Goal: Task Accomplishment & Management: Manage account settings

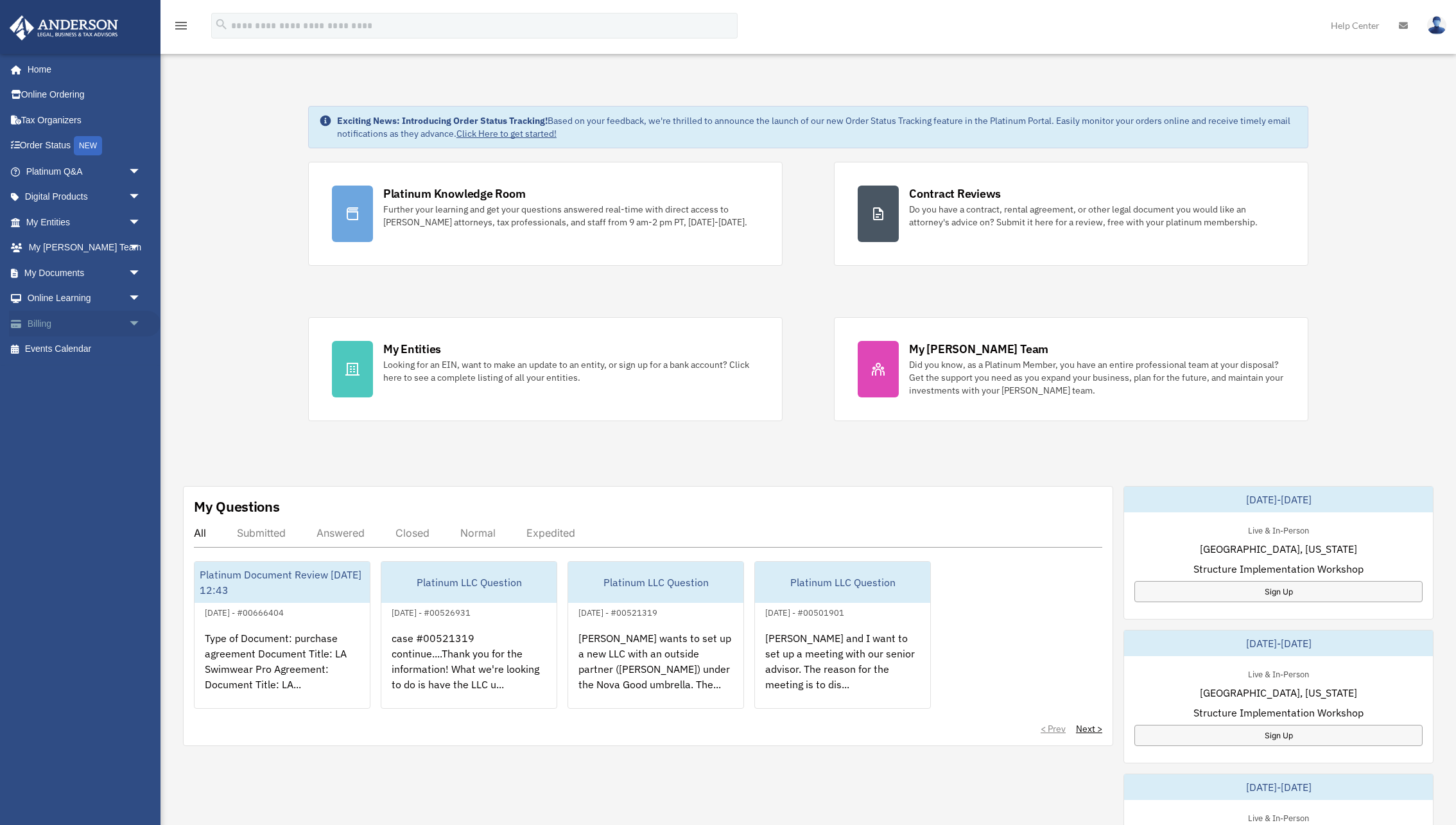
click at [52, 321] on link "Billing arrow_drop_down" at bounding box center [85, 324] width 151 height 26
click at [132, 326] on span "arrow_drop_down" at bounding box center [141, 324] width 26 height 27
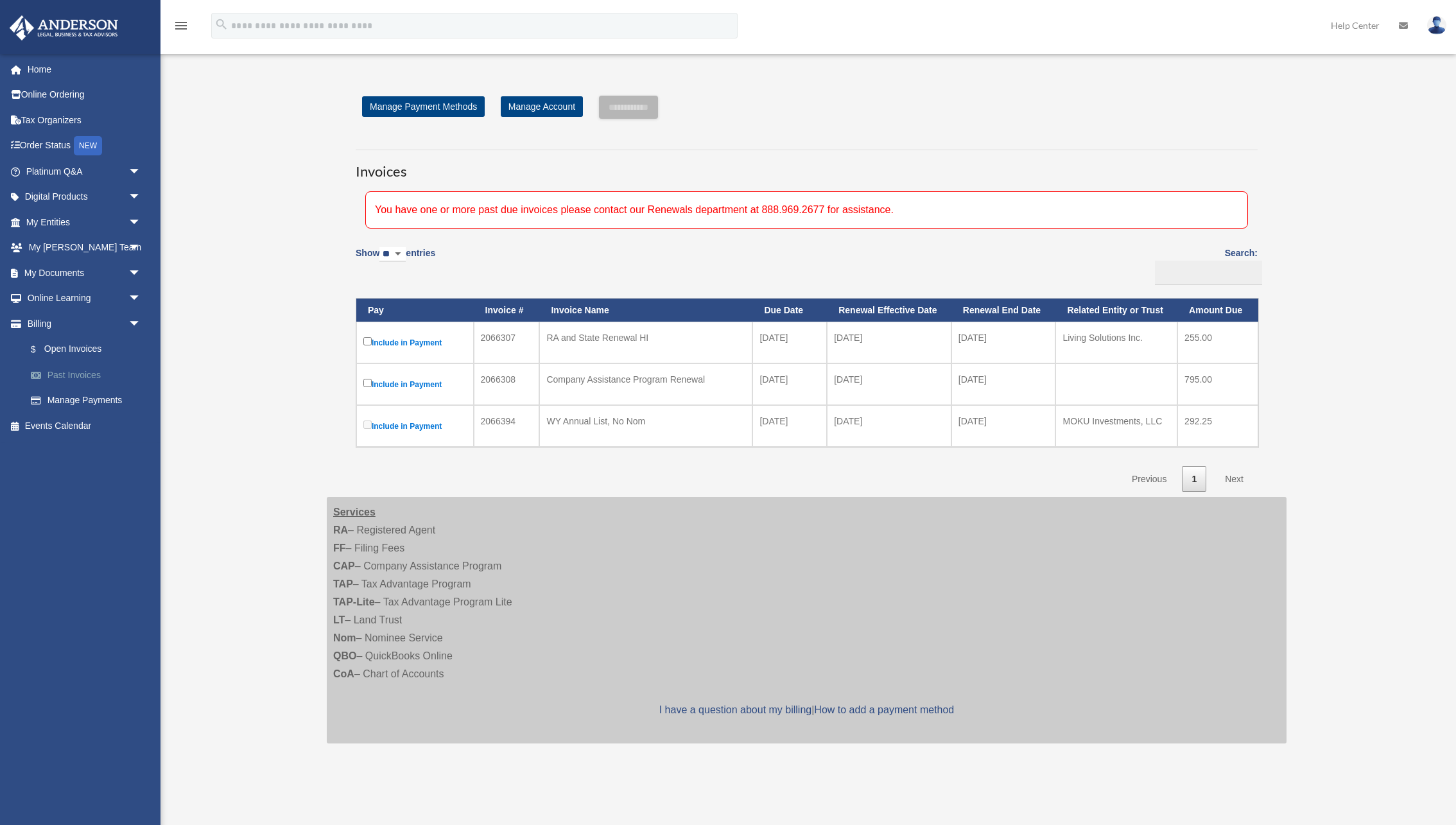
click at [85, 382] on link "Past Invoices" at bounding box center [89, 375] width 143 height 26
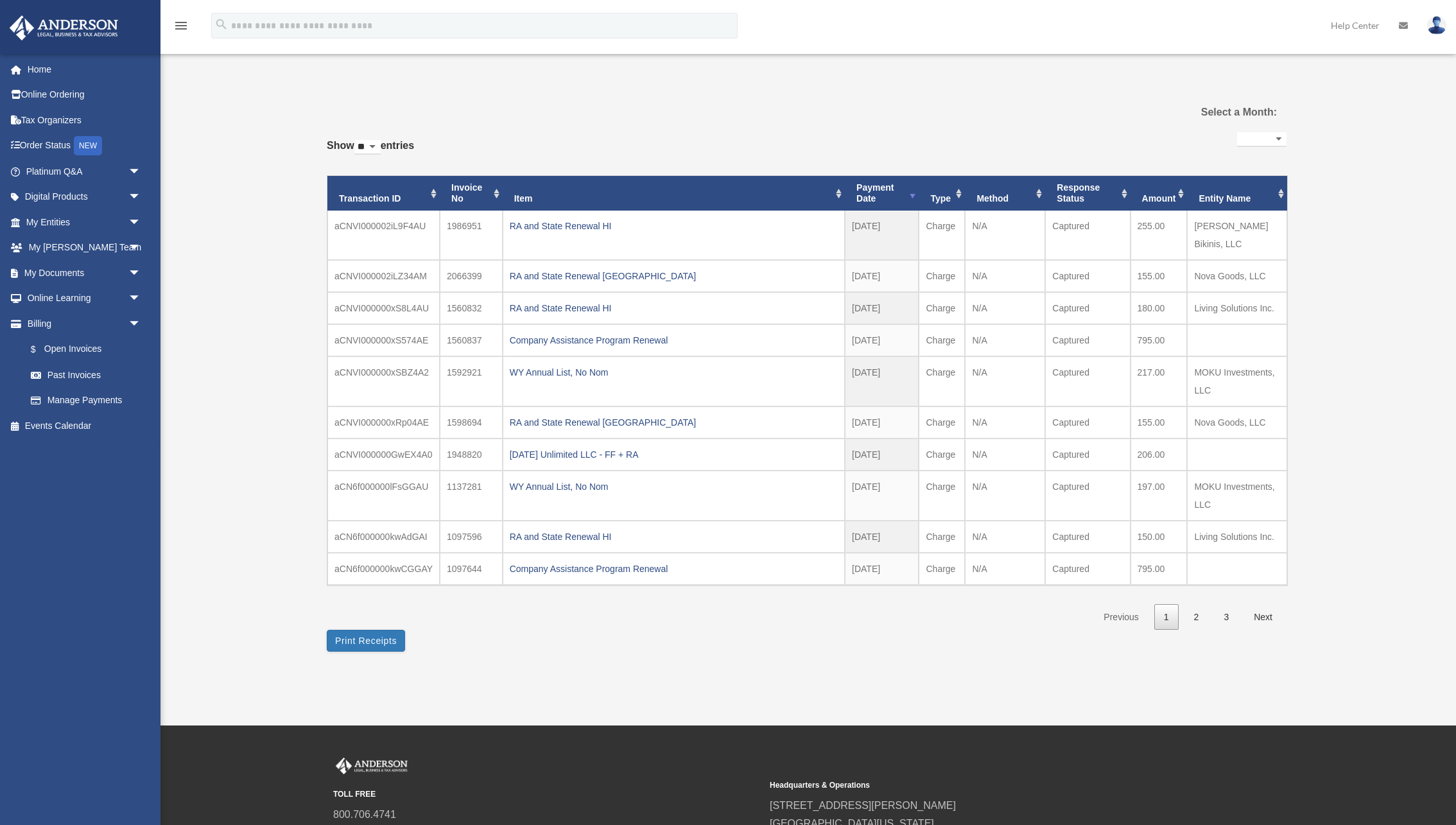
select select
click at [80, 350] on link "$ Open Invoices" at bounding box center [89, 350] width 143 height 27
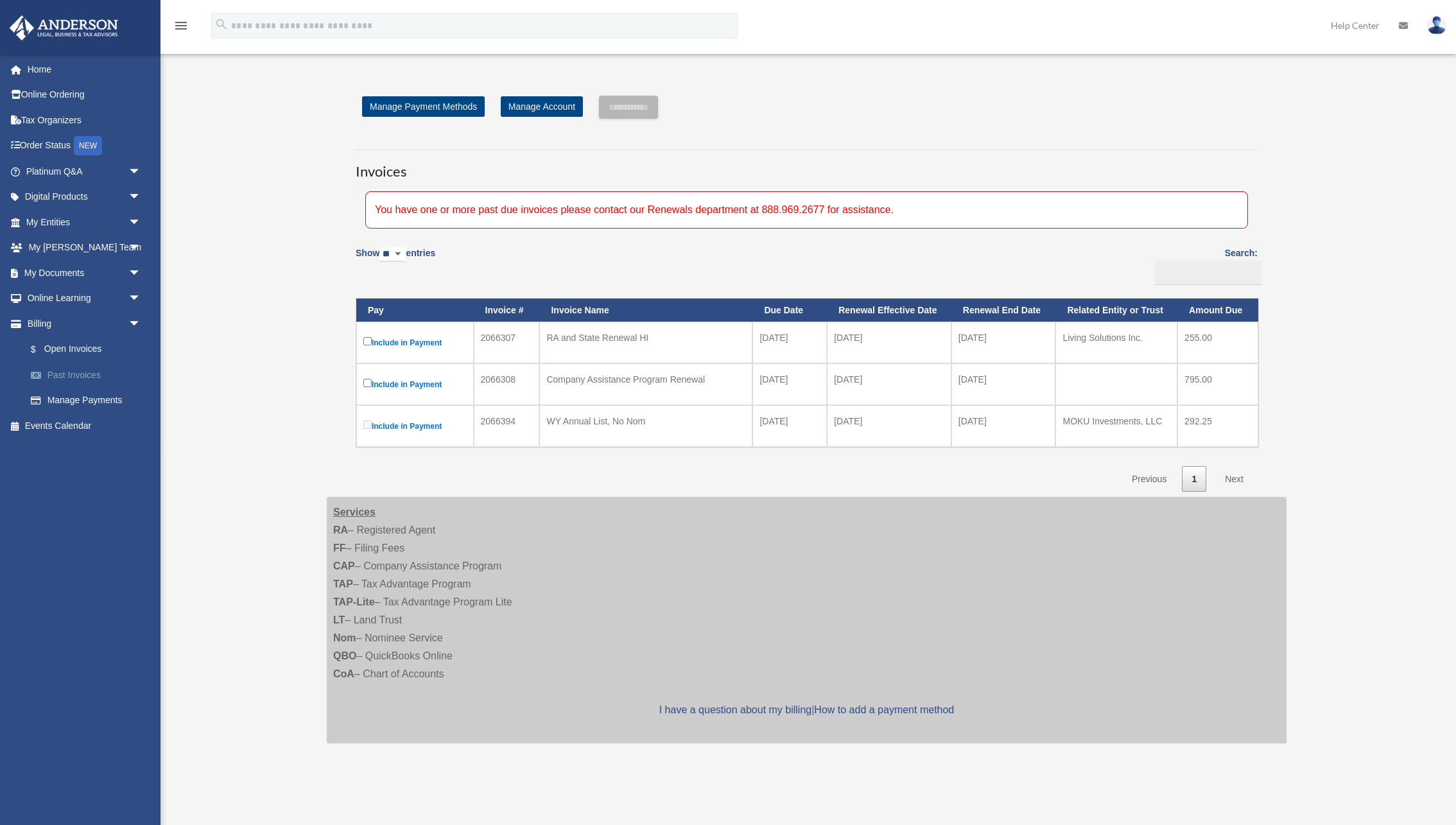
click at [80, 367] on link "Past Invoices" at bounding box center [89, 375] width 143 height 26
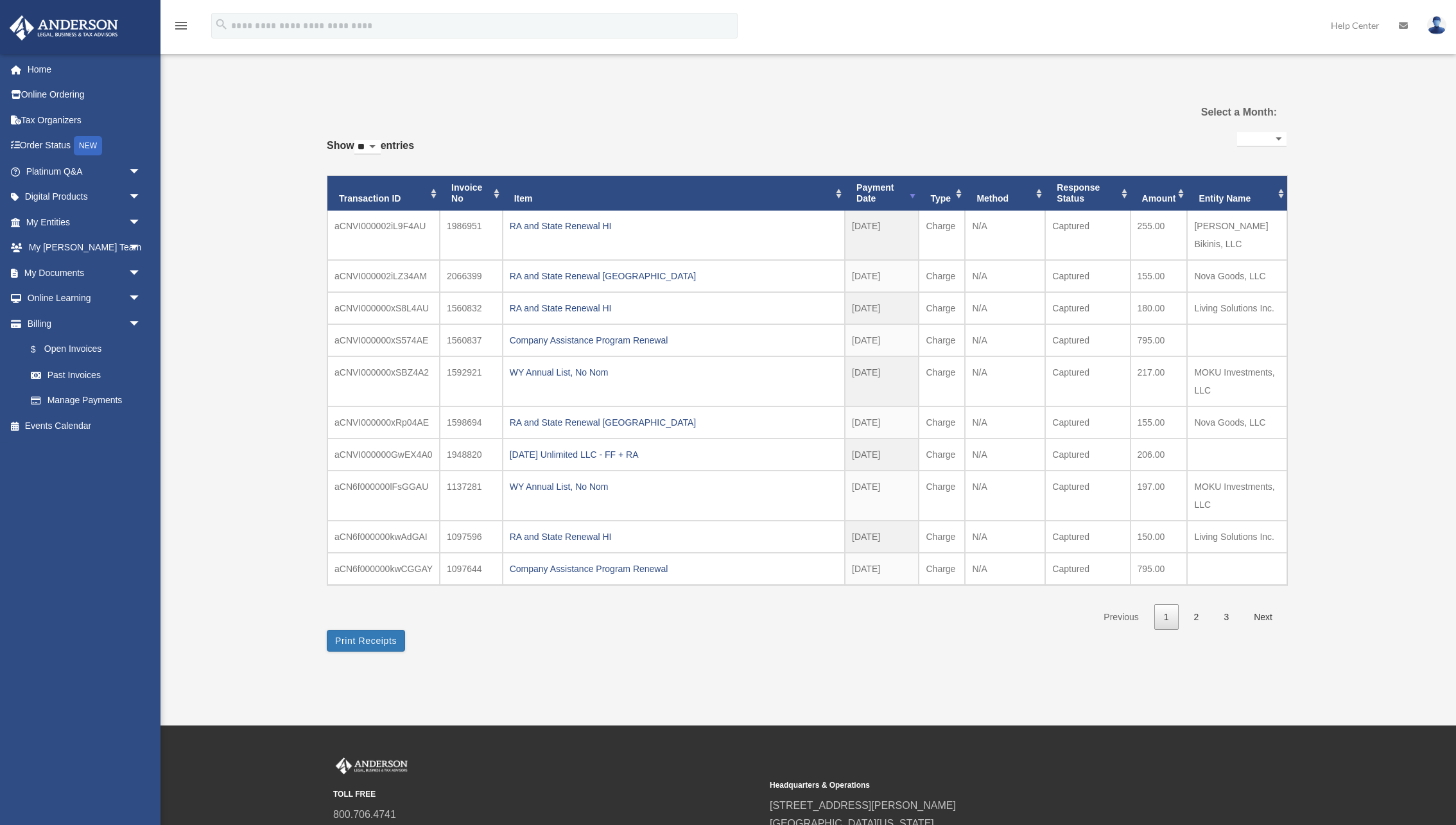
select select
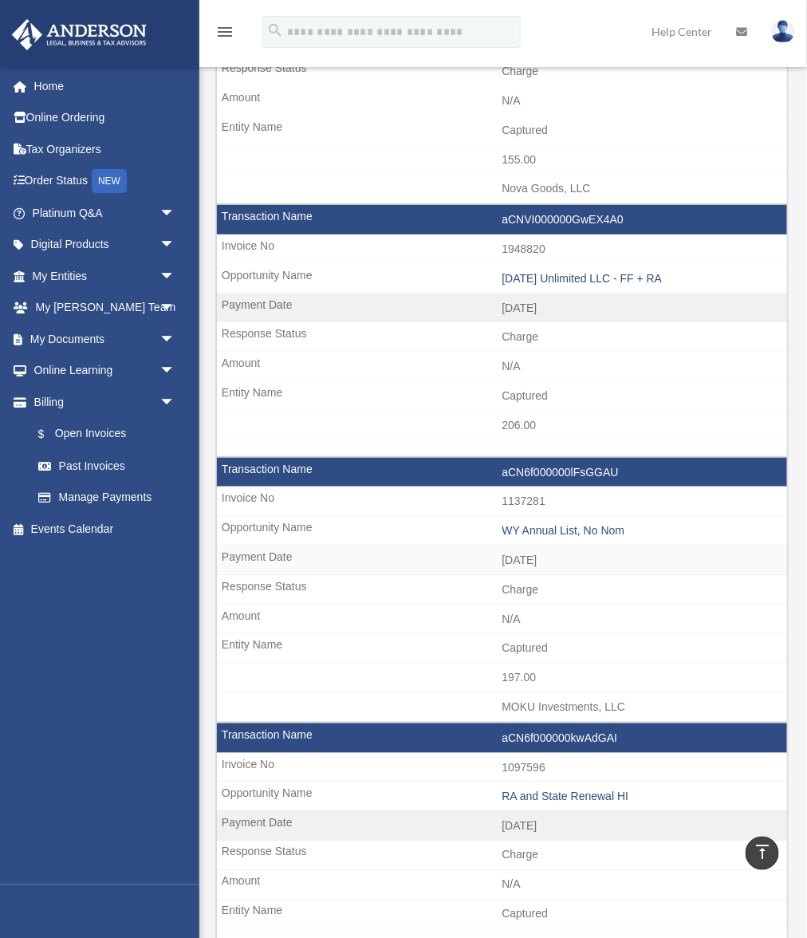
scroll to position [1582, 0]
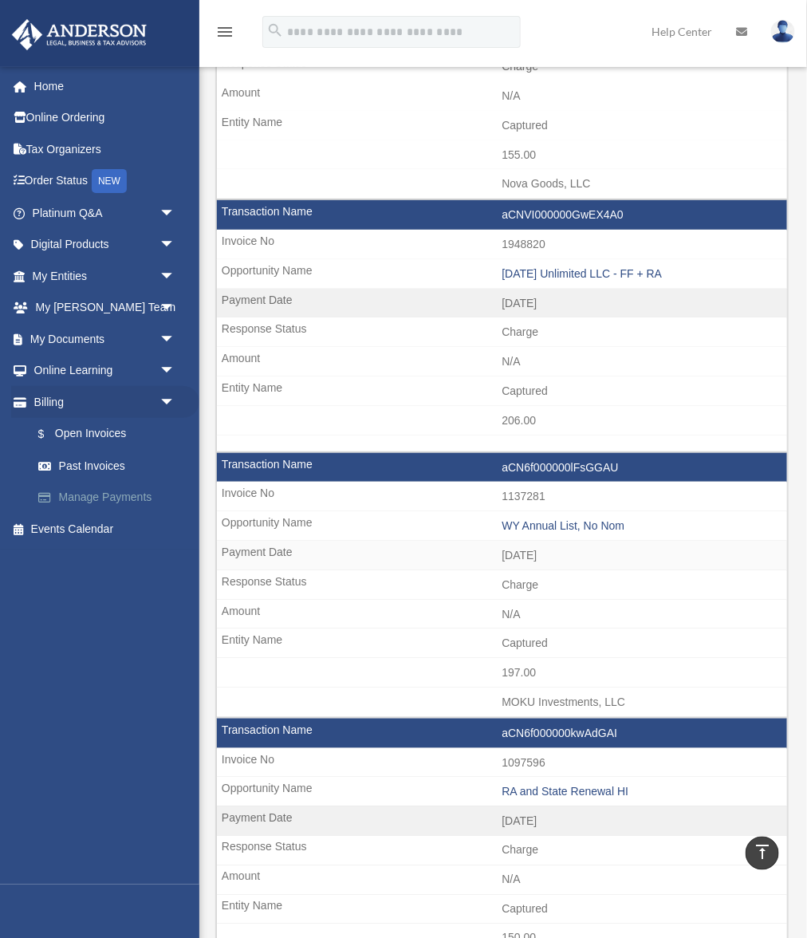
click at [104, 495] on link "Manage Payments" at bounding box center [110, 498] width 177 height 32
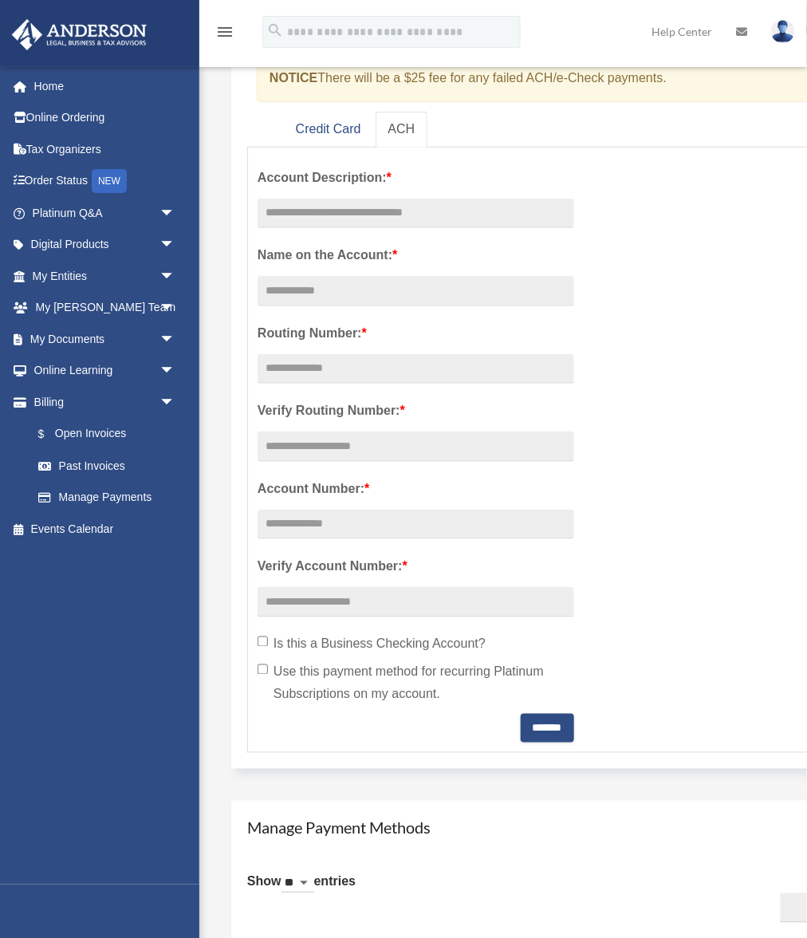
scroll to position [191, 0]
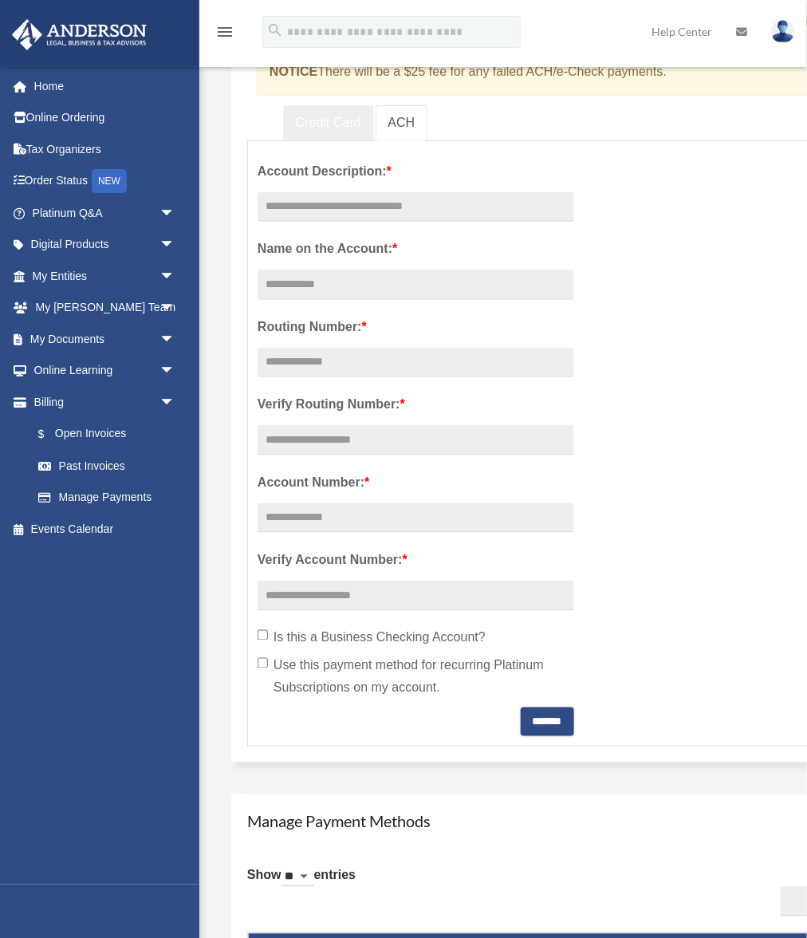
click at [328, 115] on link "Credit Card" at bounding box center [328, 123] width 91 height 36
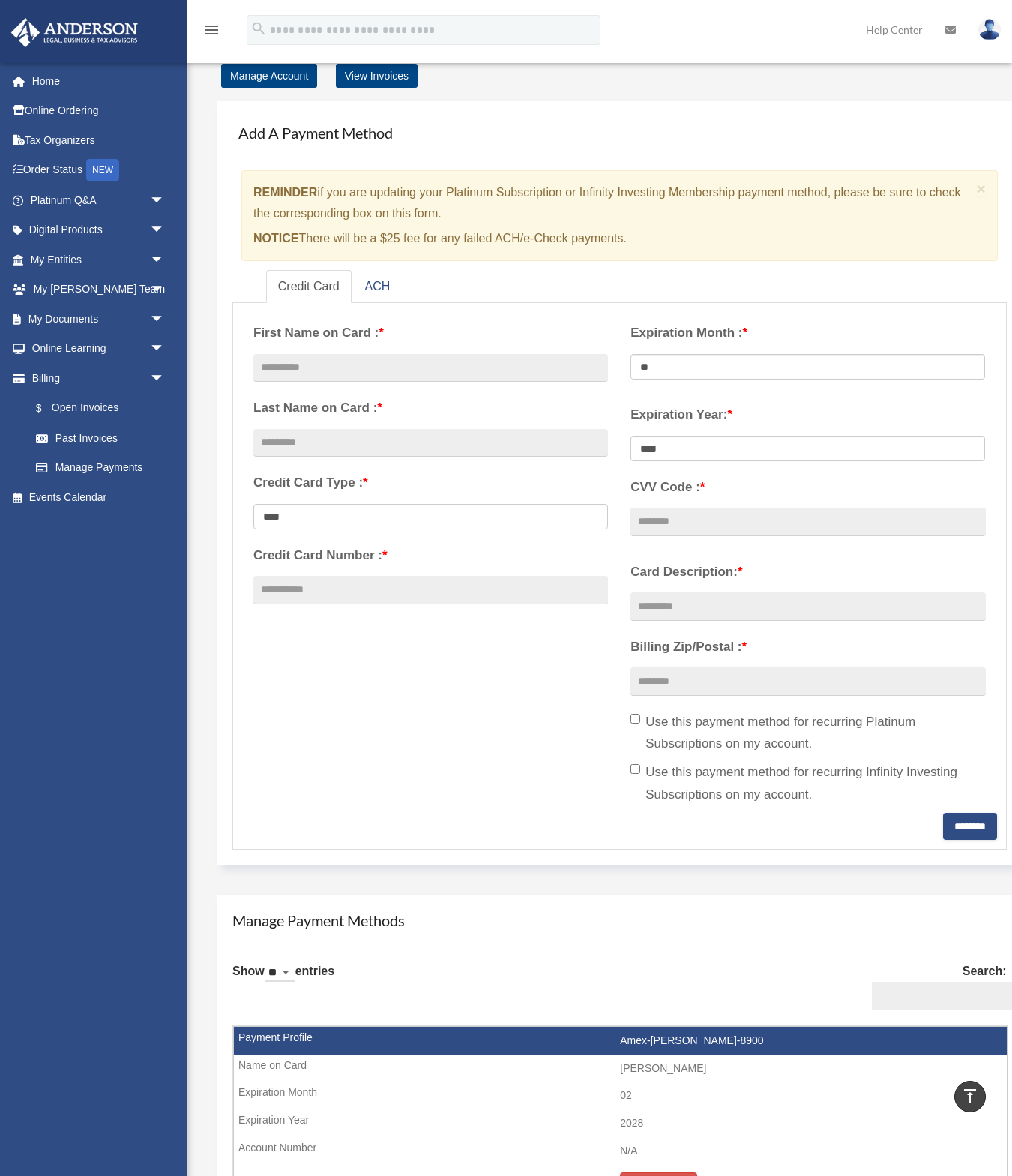
scroll to position [0, 0]
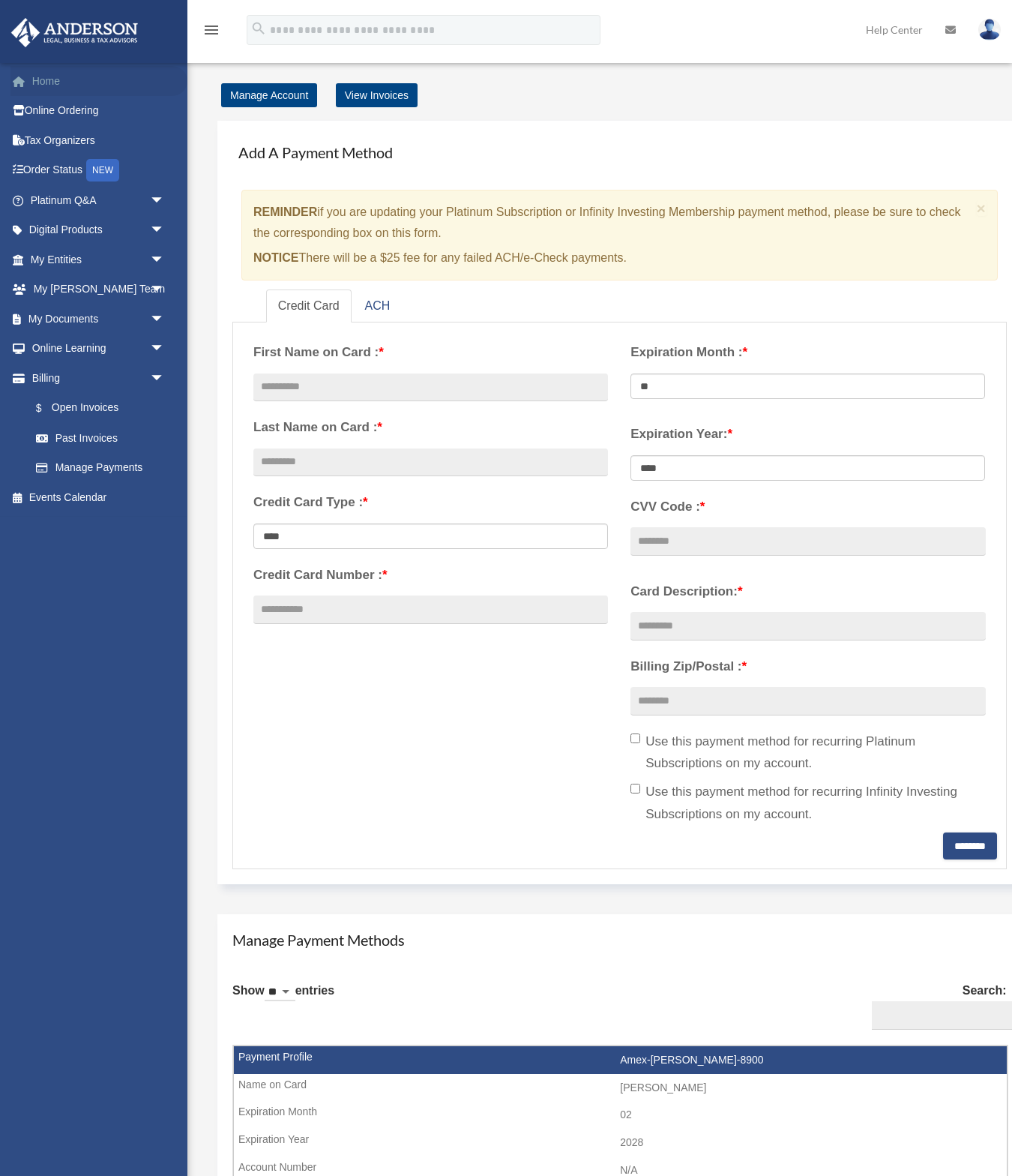
click at [52, 82] on link "Home" at bounding box center [99, 81] width 177 height 30
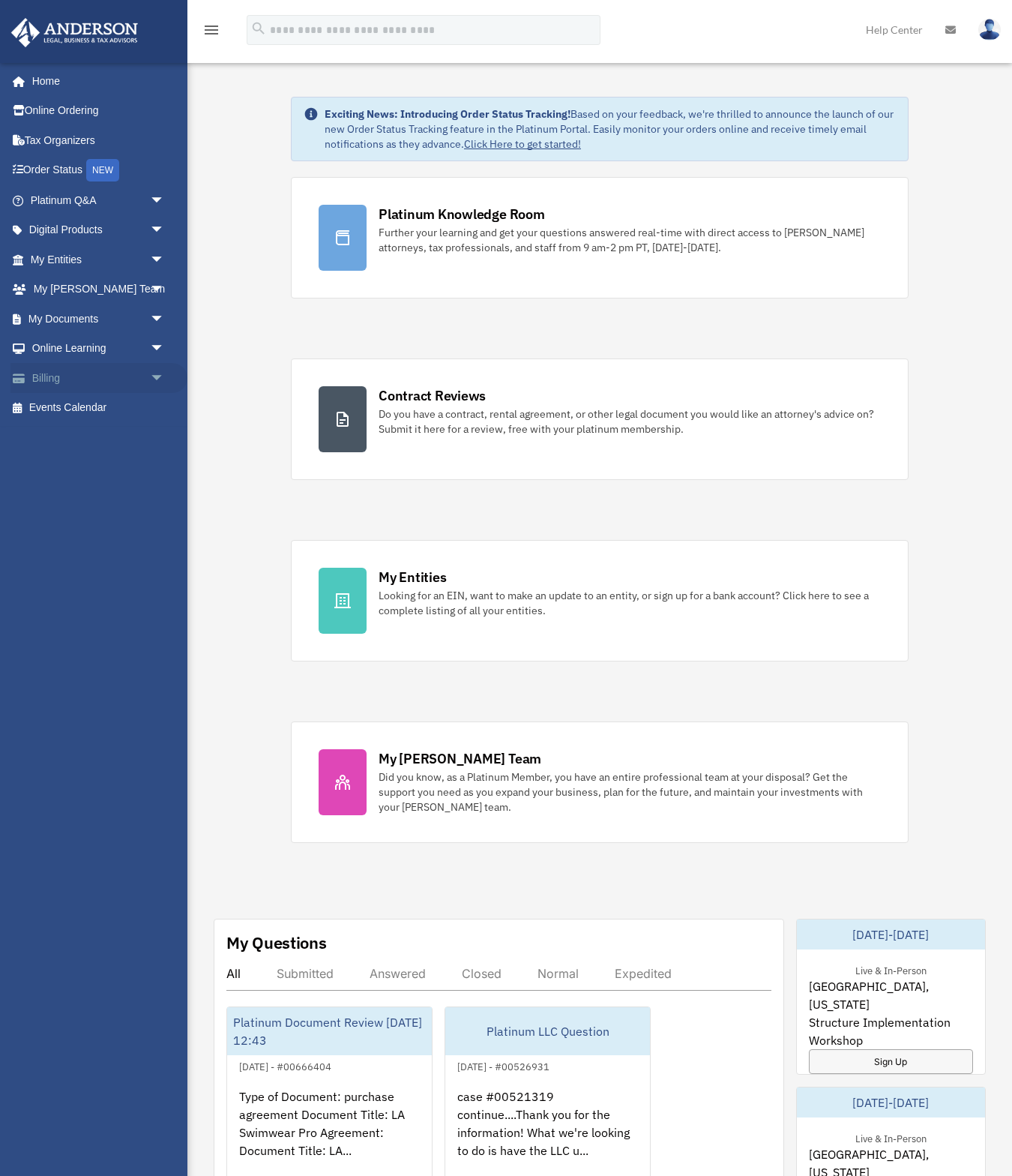
click at [150, 375] on span "arrow_drop_down" at bounding box center [165, 378] width 30 height 31
click at [116, 440] on link "Past Invoices" at bounding box center [103, 438] width 166 height 30
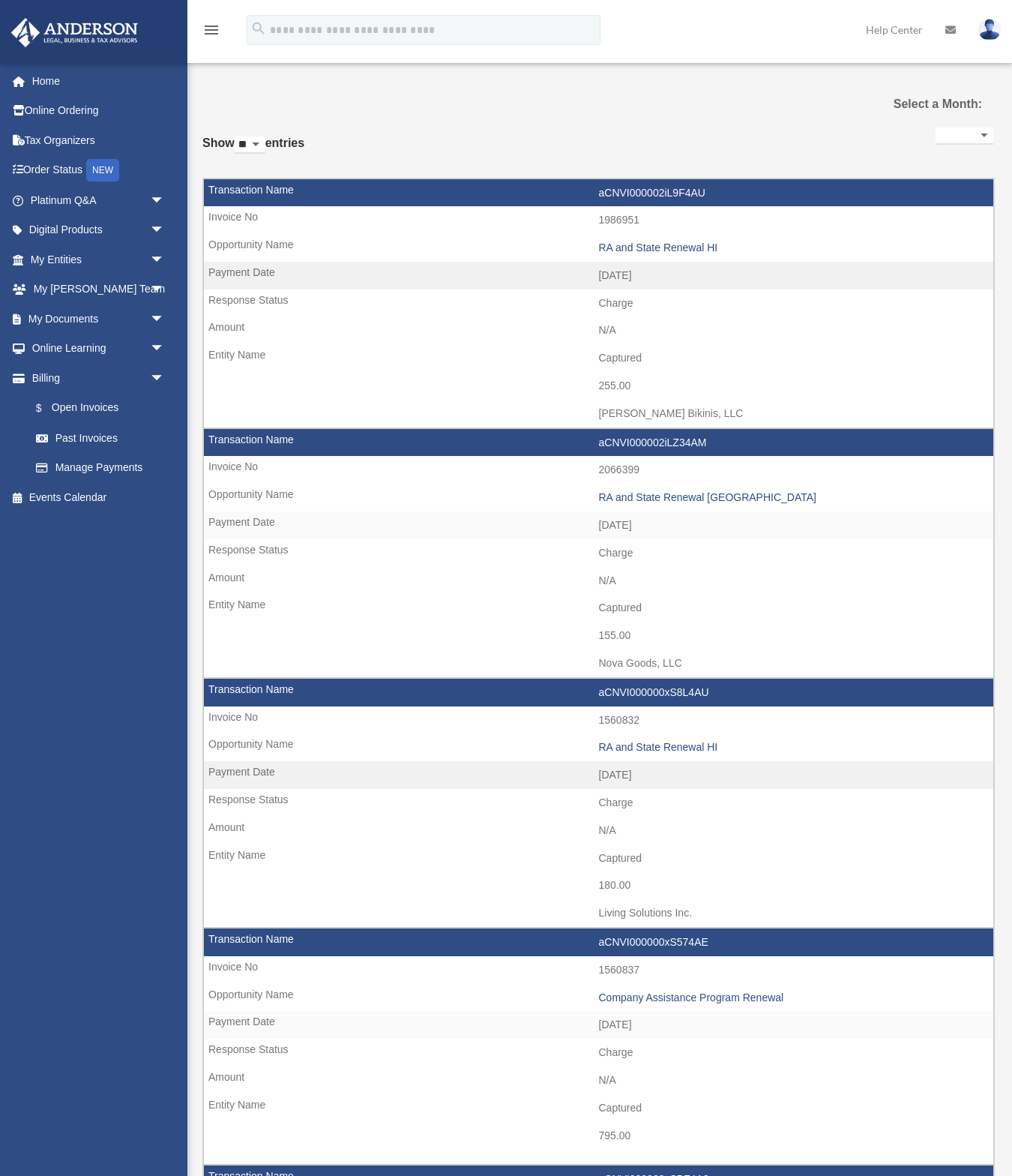
select select
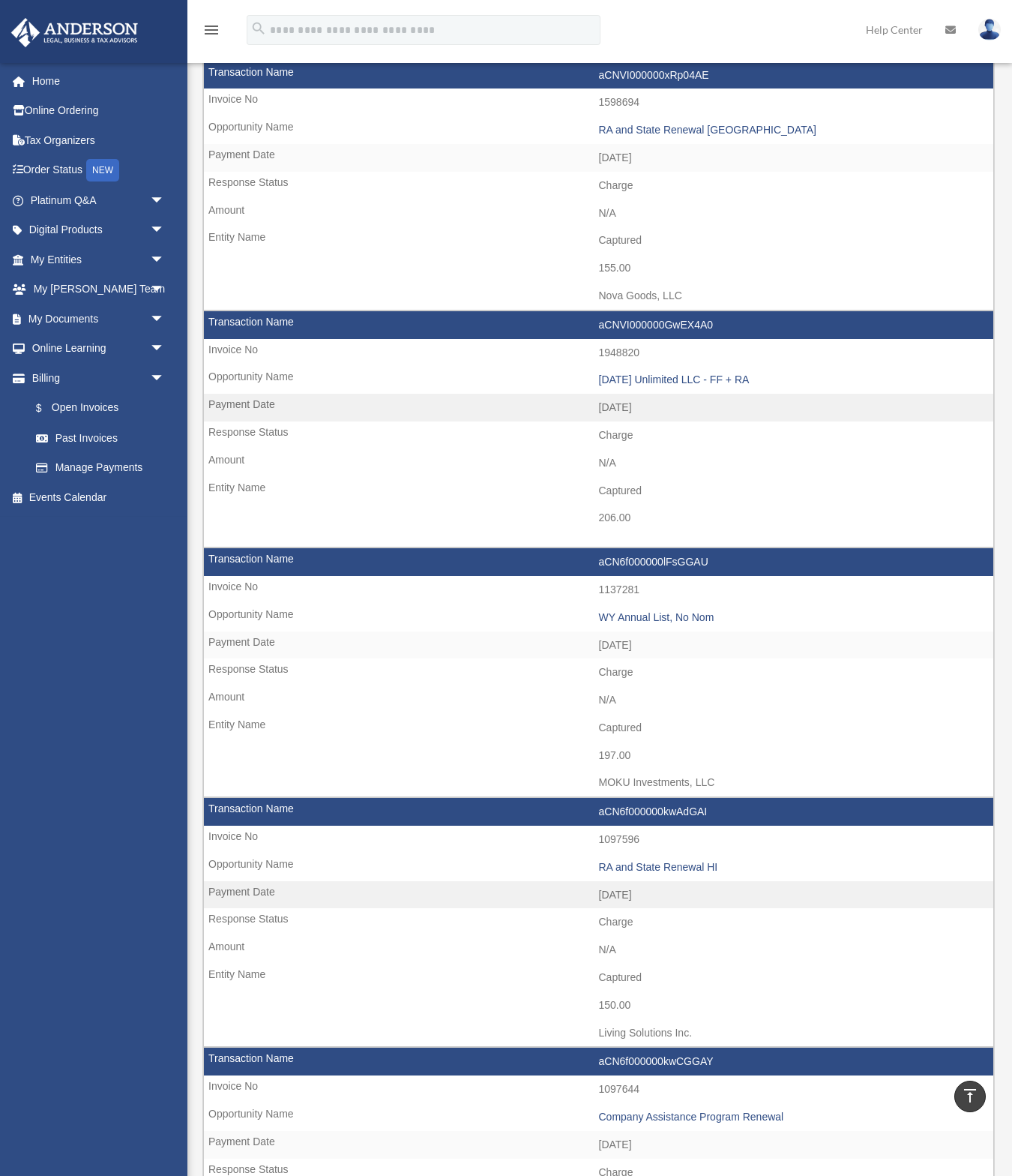
scroll to position [1352, 0]
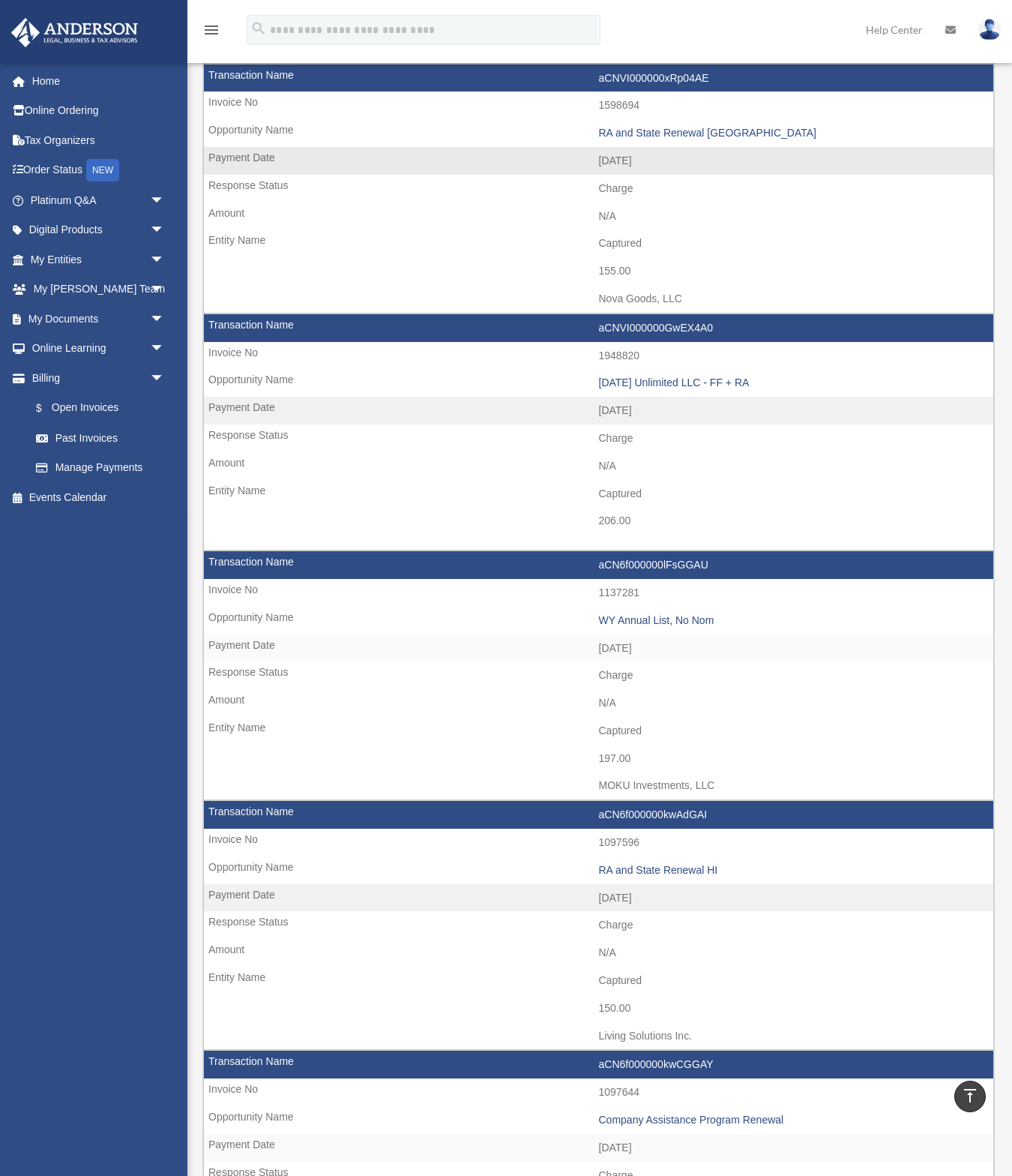
click at [712, 75] on td "aCNVI000000xRp04AE" at bounding box center [598, 79] width 789 height 28
drag, startPoint x: 600, startPoint y: 79, endPoint x: 731, endPoint y: 81, distance: 131.0
click at [731, 81] on td "aCNVI000000xRp04AE" at bounding box center [598, 79] width 789 height 28
copy td "aCNVI000000xRp04AE"
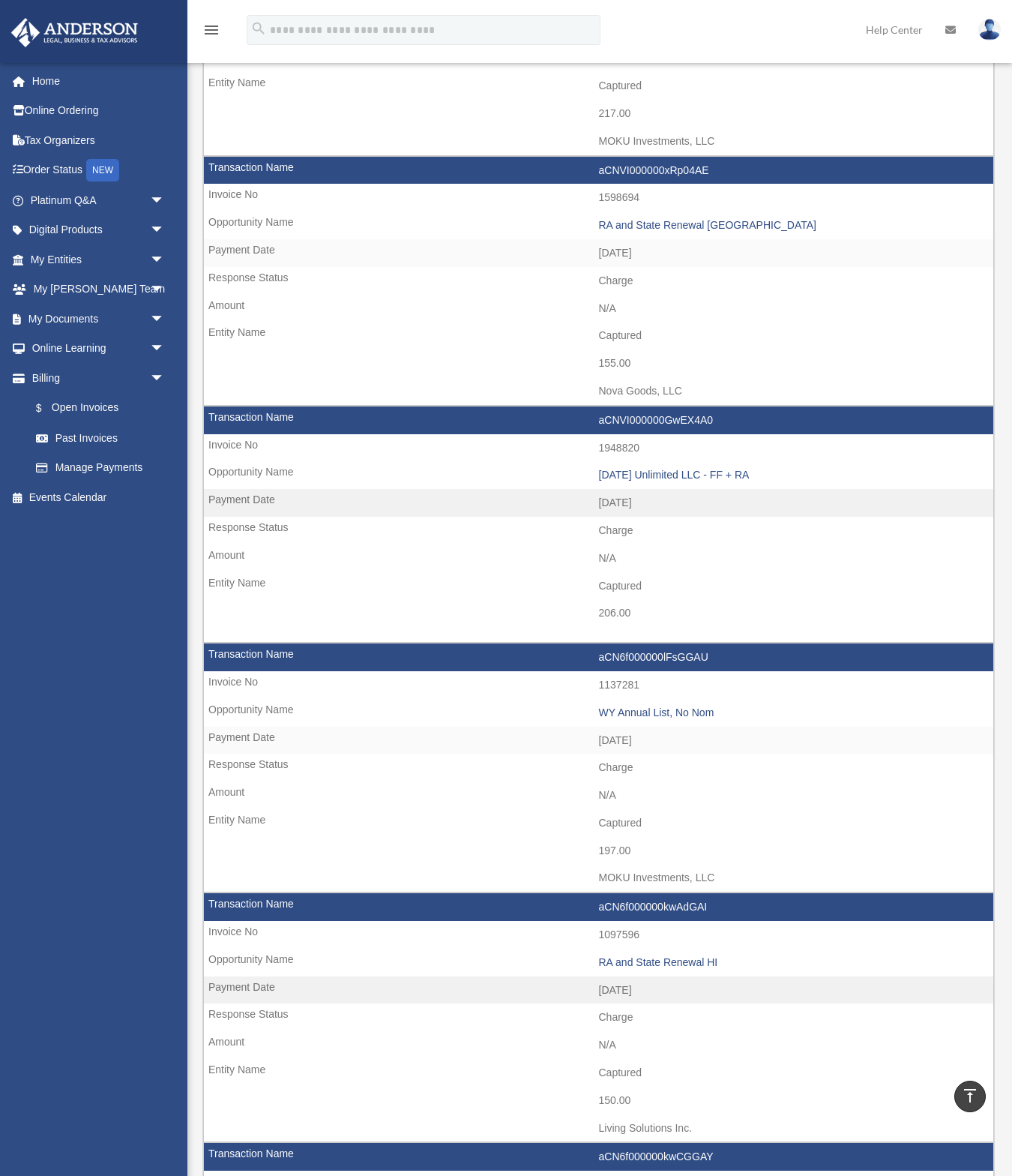
scroll to position [1271, 0]
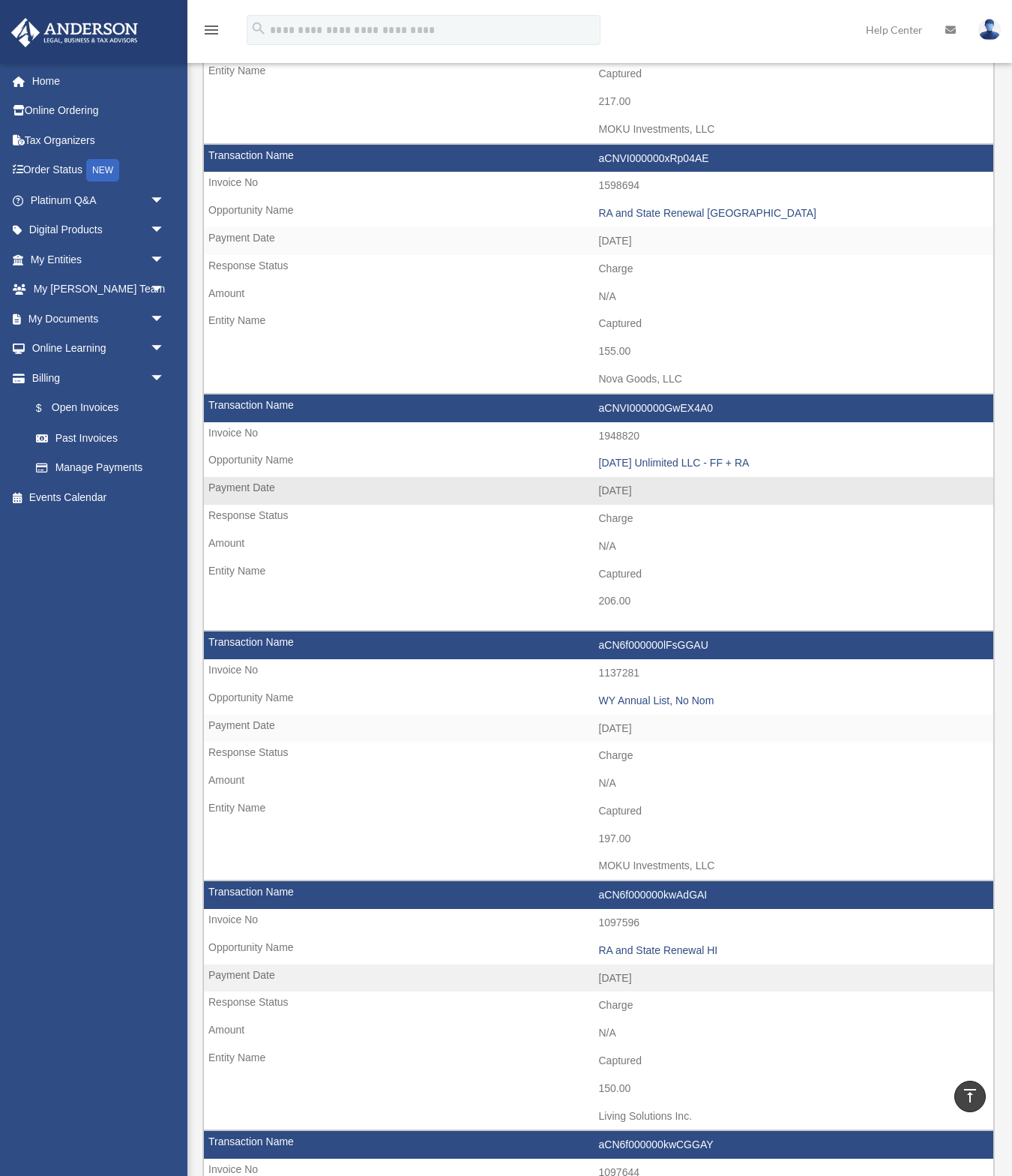
drag, startPoint x: 732, startPoint y: 405, endPoint x: 581, endPoint y: 408, distance: 151.0
click at [581, 408] on td "aCNVI000000GwEX4A0" at bounding box center [598, 408] width 789 height 28
copy td "aCNVI000000GwEX4A0"
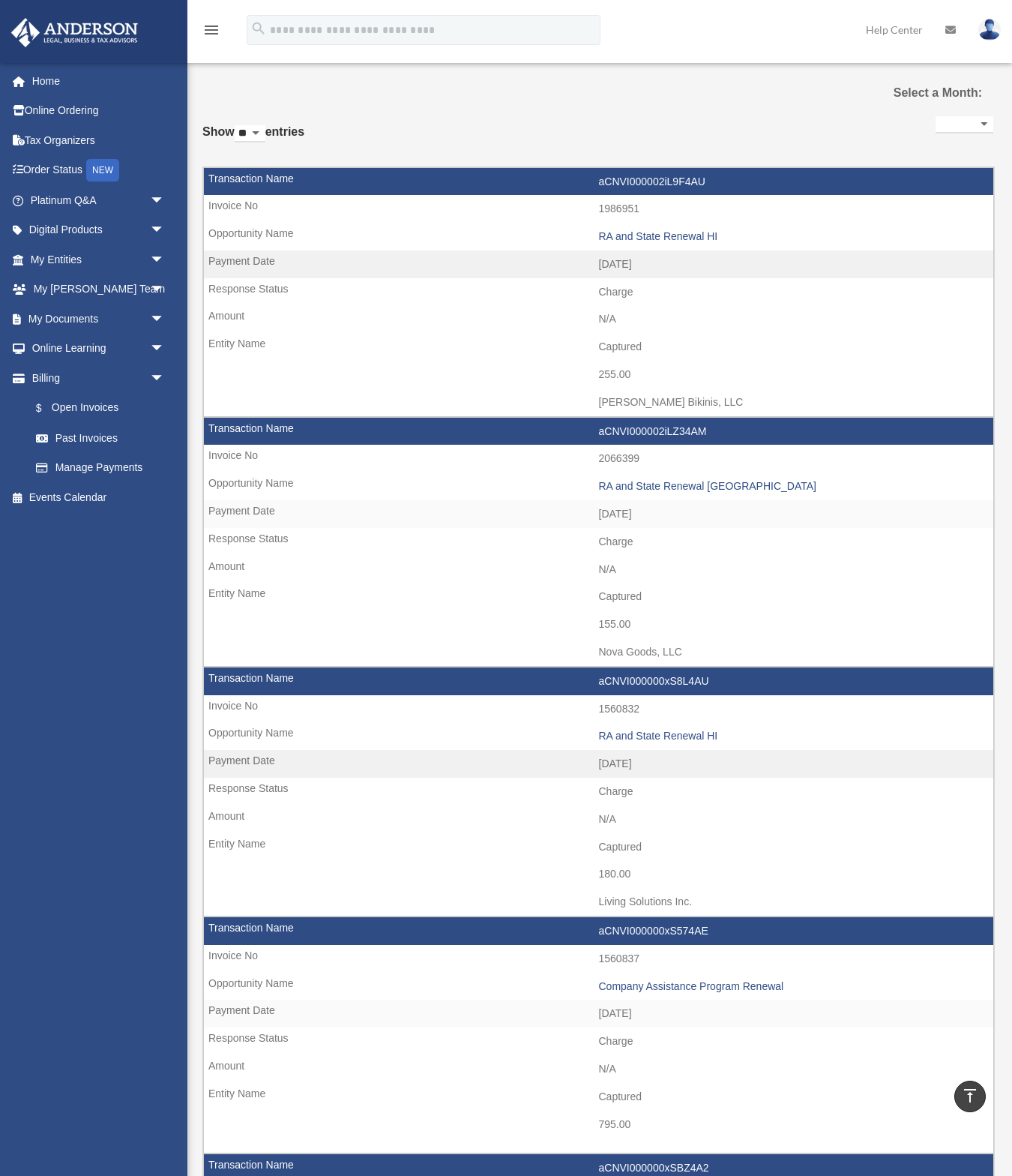
scroll to position [0, 0]
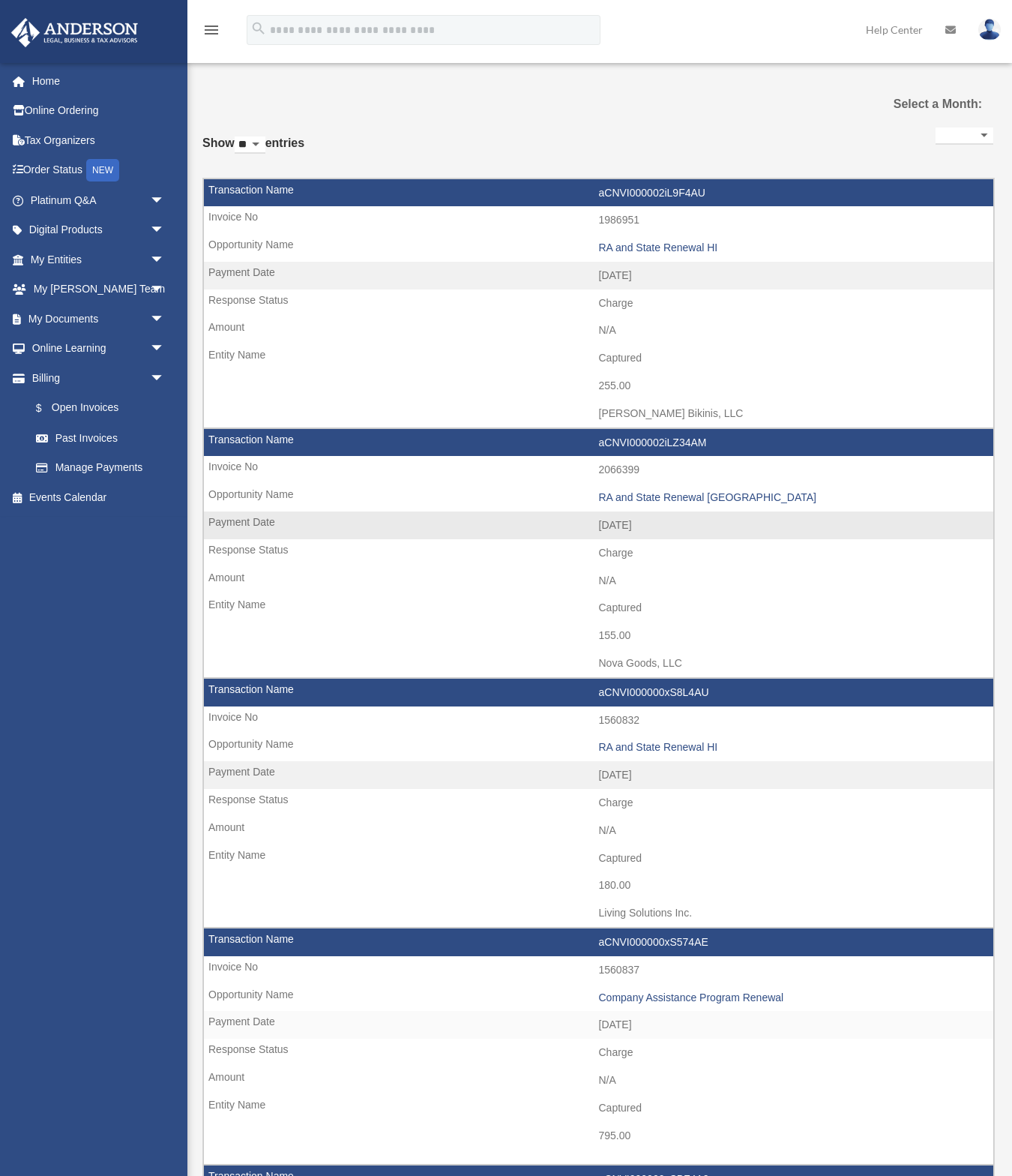
click at [711, 440] on td "aCNVI000002iLZ34AM" at bounding box center [598, 443] width 789 height 28
drag, startPoint x: 704, startPoint y: 442, endPoint x: 626, endPoint y: 443, distance: 78.0
click at [626, 443] on td "aCNVI000002iLZ34AM" at bounding box center [598, 443] width 789 height 28
copy td "I000002iLZ34AM"
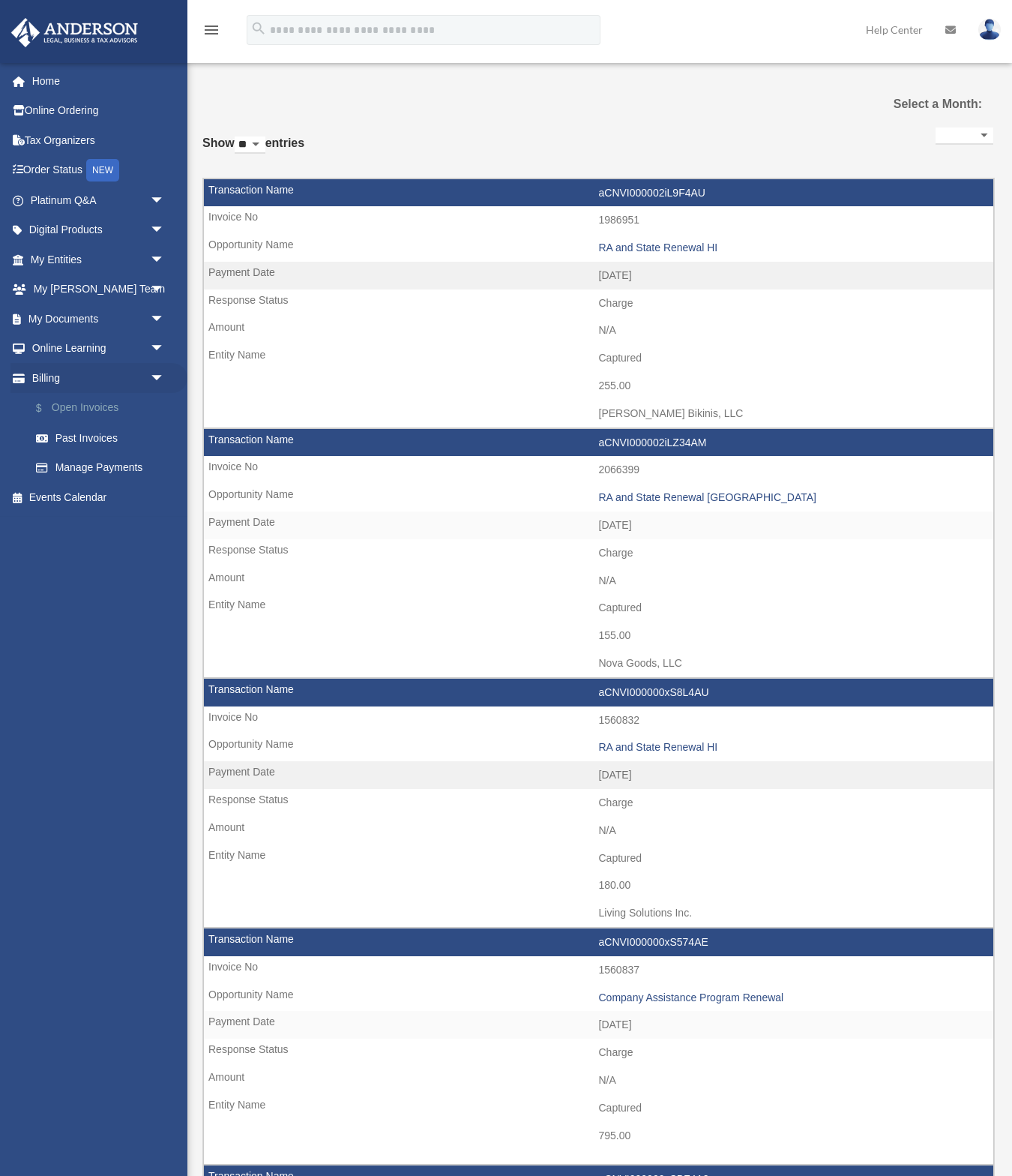
click at [89, 403] on link "$ Open Invoices" at bounding box center [103, 408] width 166 height 31
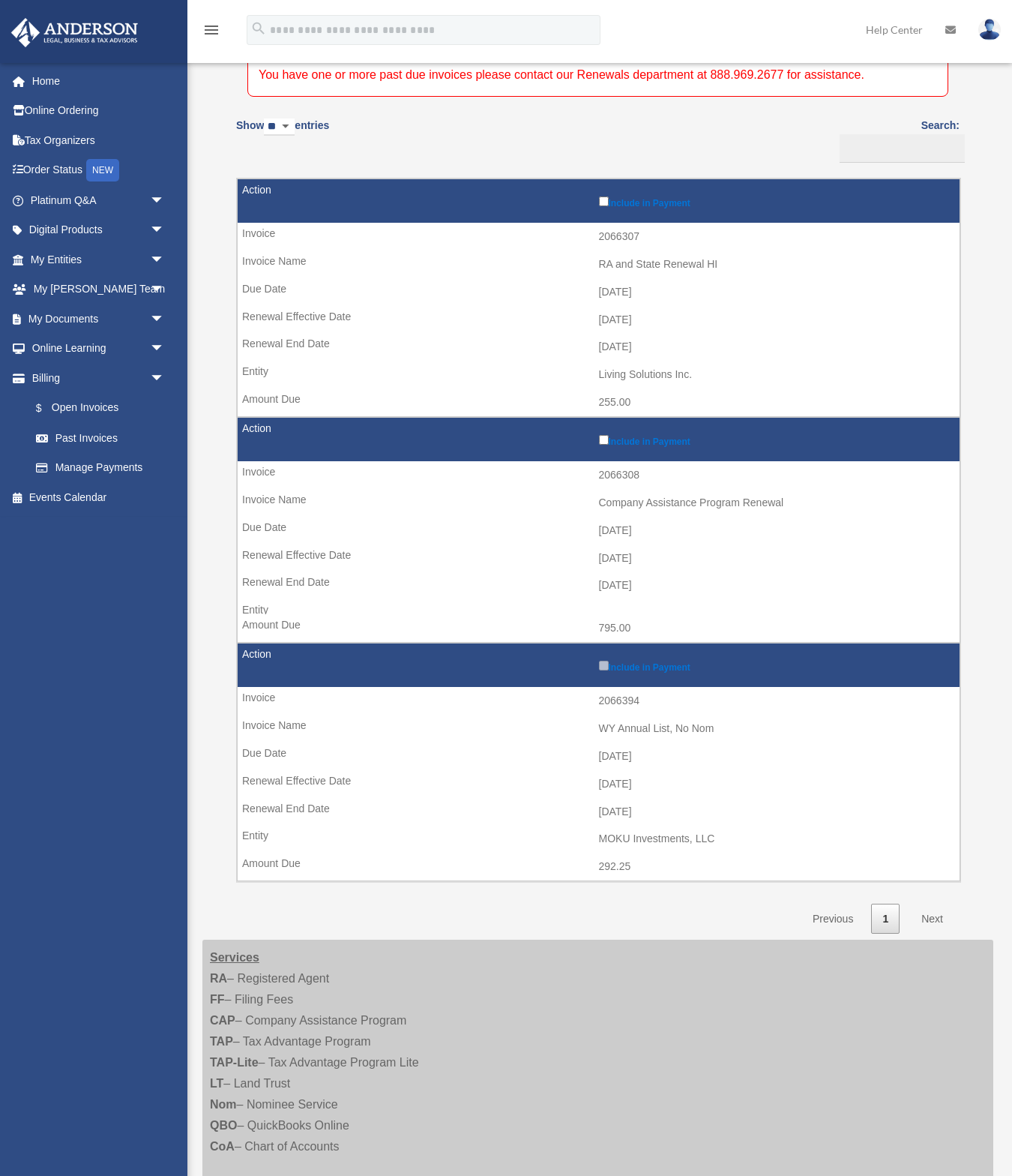
scroll to position [164, 0]
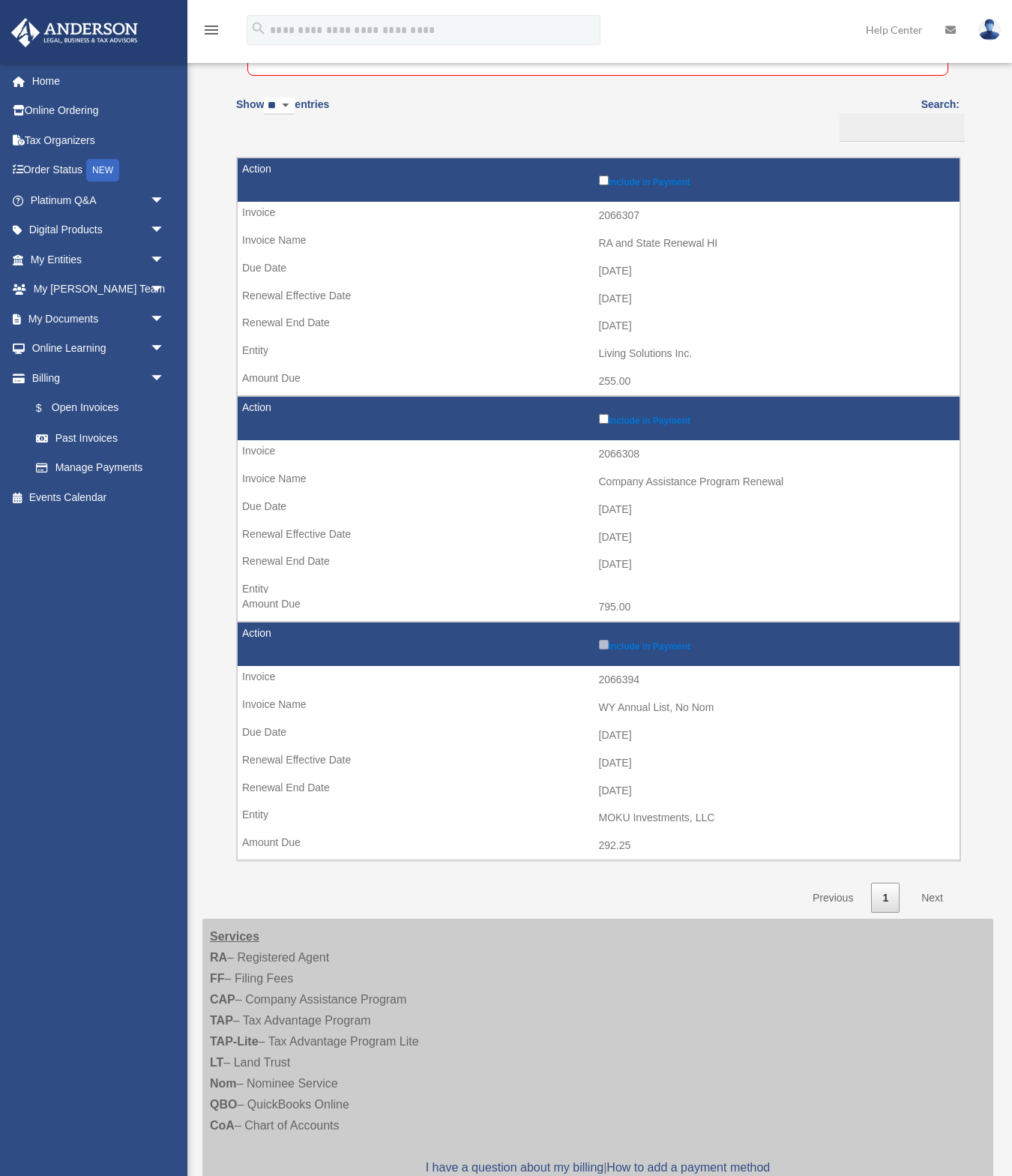
click at [990, 28] on img at bounding box center [989, 29] width 23 height 22
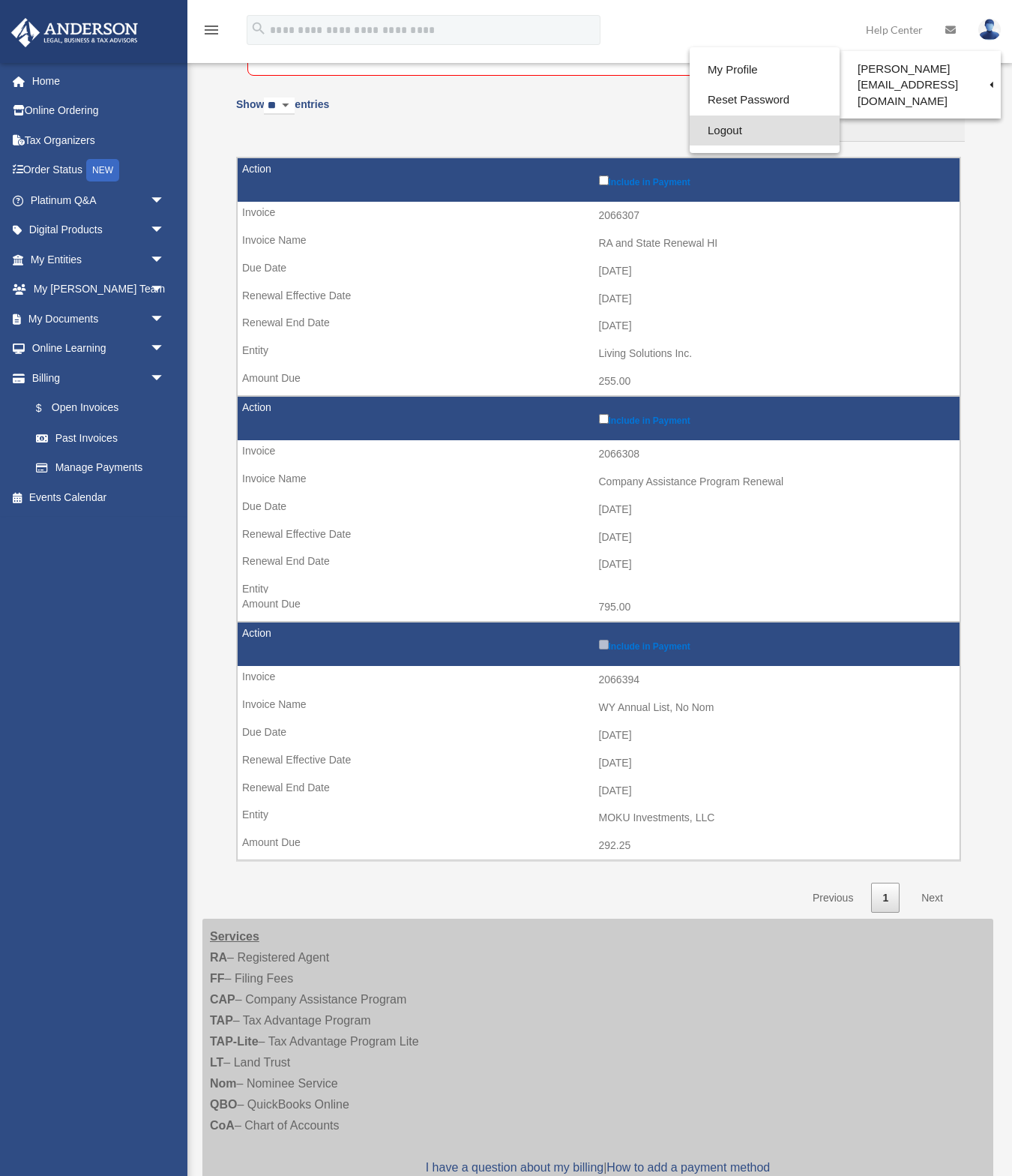
click at [731, 136] on link "Logout" at bounding box center [764, 131] width 150 height 31
